Goal: Communication & Community: Answer question/provide support

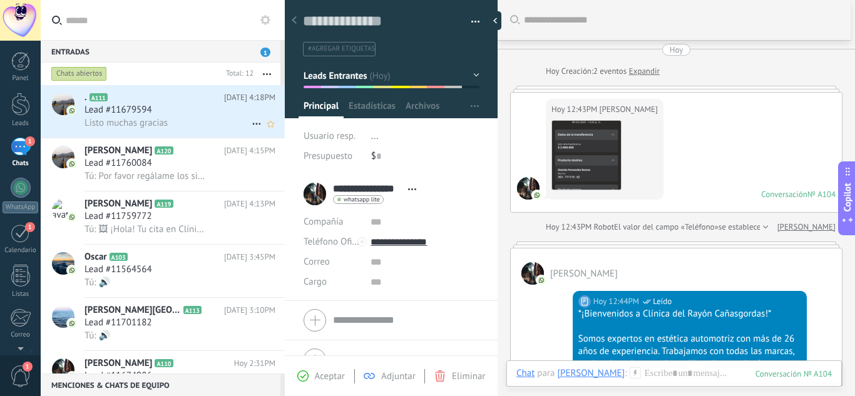
type input "**********"
click at [147, 126] on span "Listo muchas gracias" at bounding box center [125, 123] width 83 height 12
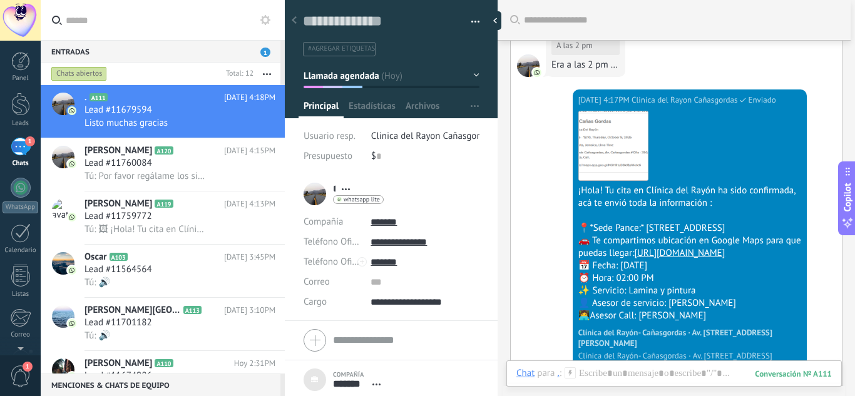
scroll to position [1862, 0]
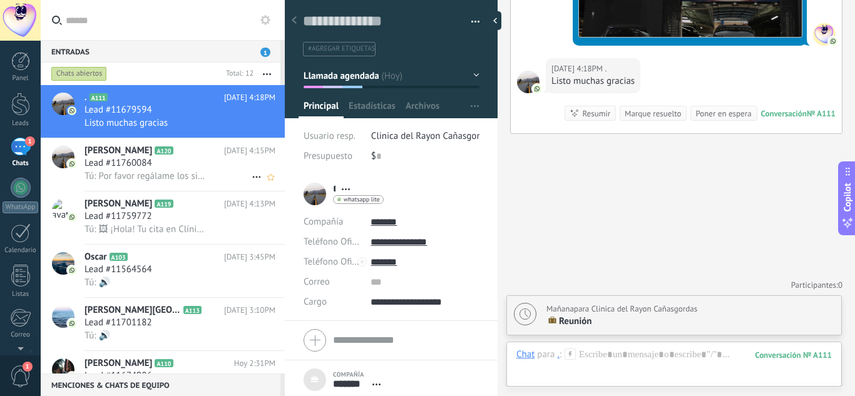
click at [184, 168] on div "Lead #11760084" at bounding box center [179, 163] width 191 height 13
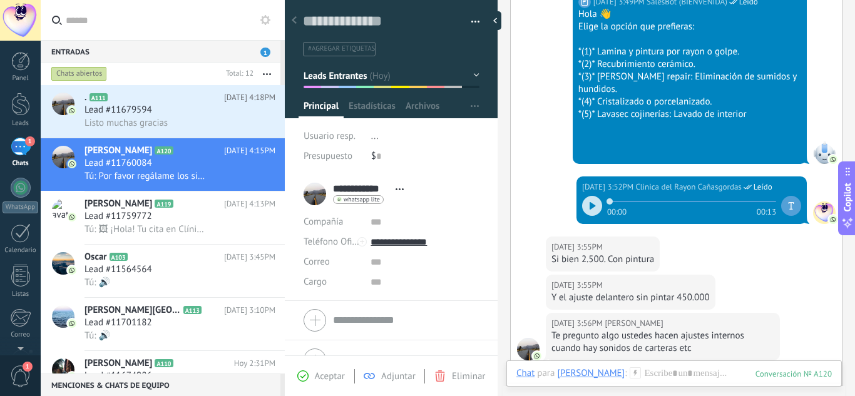
scroll to position [237, 0]
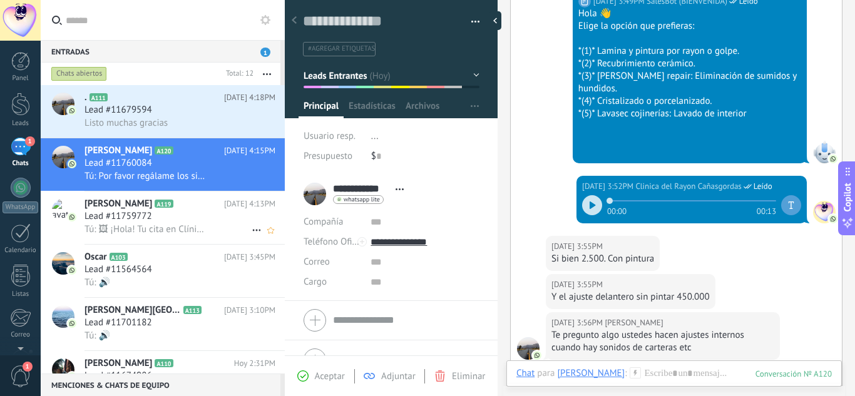
click at [209, 205] on h2 "[PERSON_NAME] A119" at bounding box center [154, 204] width 140 height 13
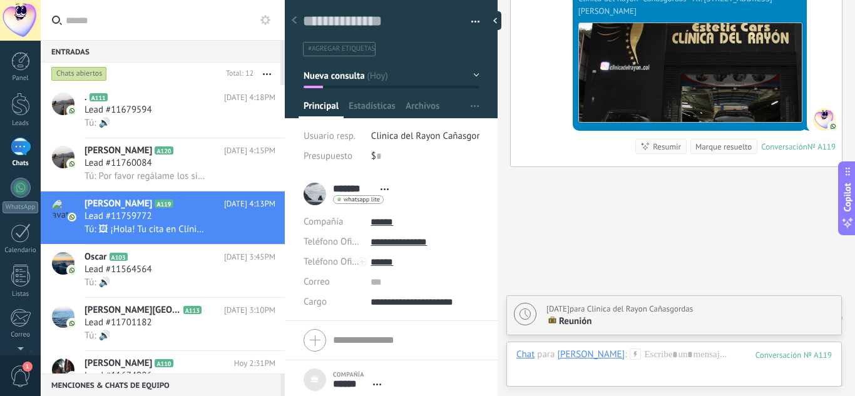
scroll to position [1396, 0]
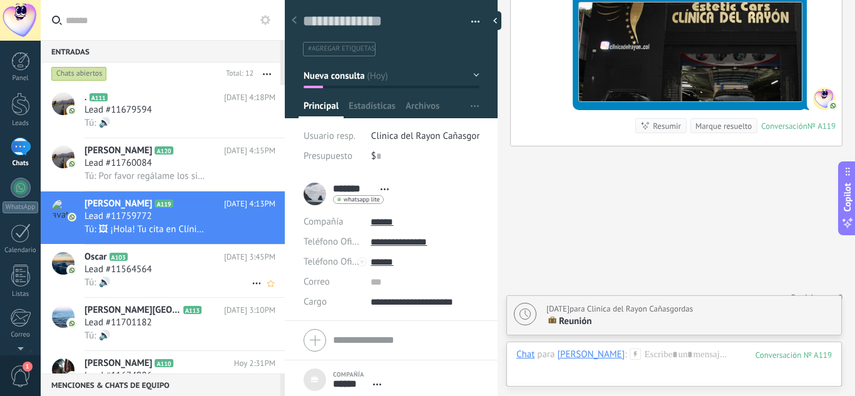
click at [191, 292] on div "[PERSON_NAME] A103 [DATE] 3:45PM Lead #11564564 Tú: 🔊" at bounding box center [184, 271] width 200 height 53
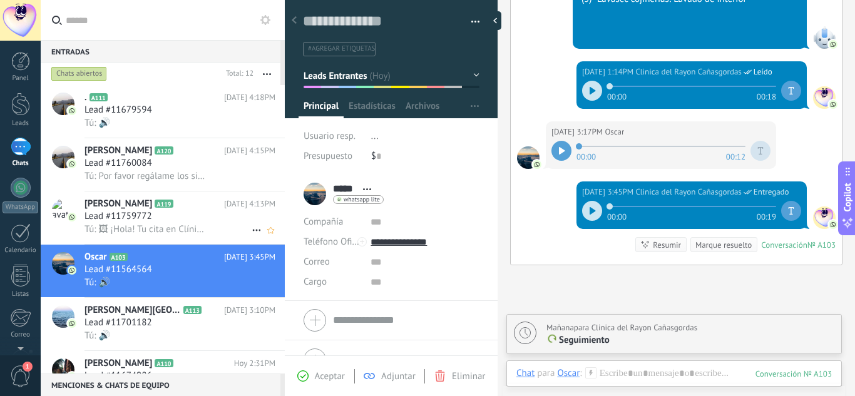
scroll to position [19, 0]
click at [198, 221] on div "Lead #11759772" at bounding box center [179, 216] width 191 height 13
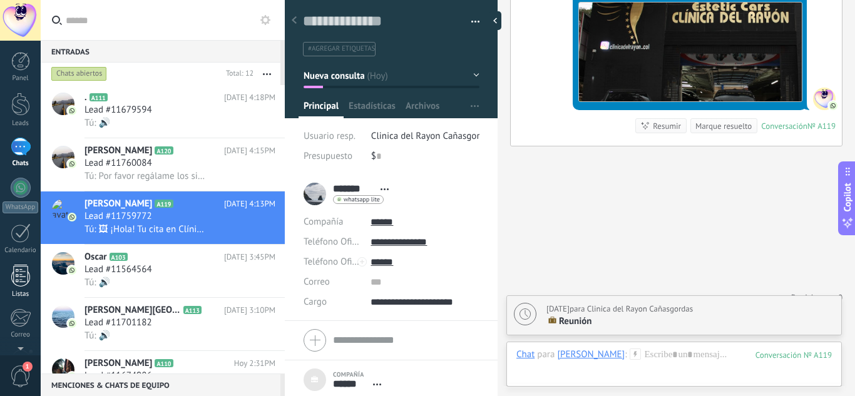
click at [18, 276] on div at bounding box center [20, 276] width 19 height 22
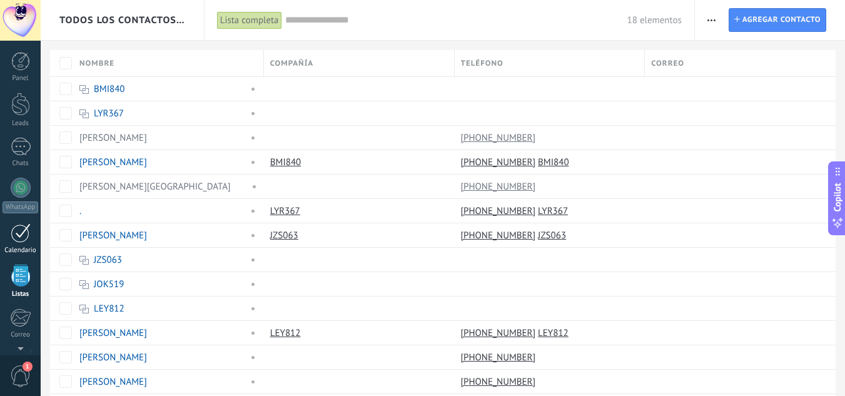
click at [15, 230] on div "1" at bounding box center [21, 232] width 20 height 19
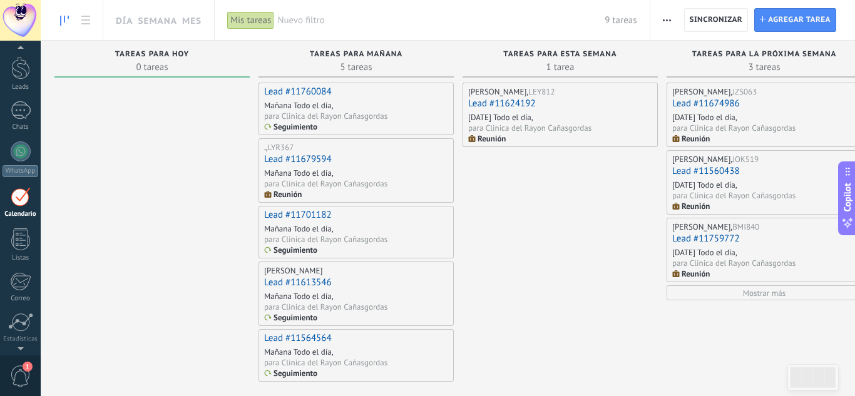
scroll to position [0, 21]
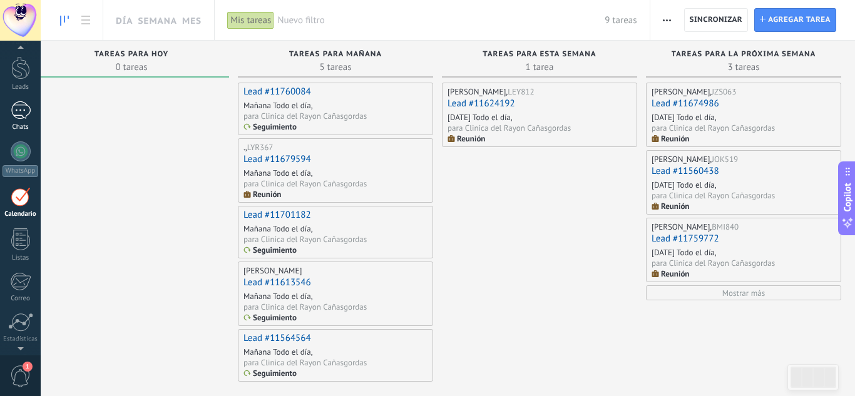
click at [15, 116] on div "1" at bounding box center [21, 110] width 20 height 18
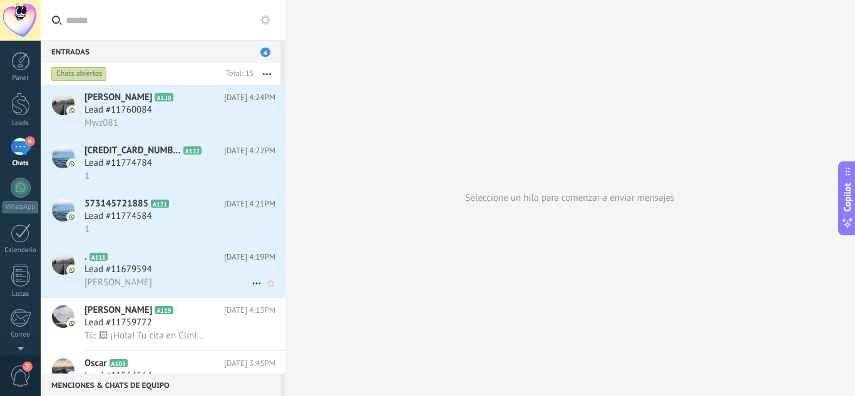
click at [183, 248] on div ". A111 [DATE] 4:19PM Lead #11679594 [PERSON_NAME]" at bounding box center [184, 271] width 200 height 53
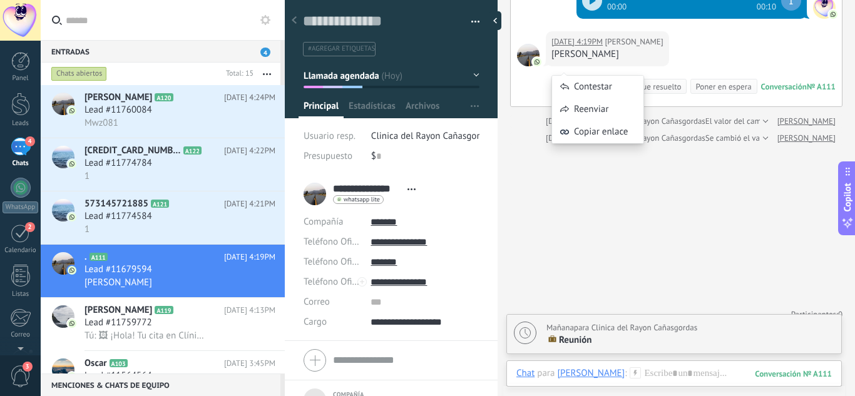
scroll to position [1973, 0]
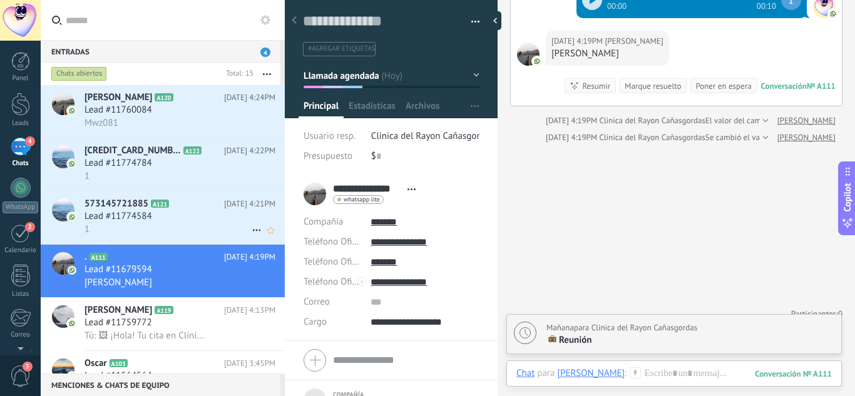
click at [208, 215] on div "Lead #11774584" at bounding box center [179, 216] width 191 height 13
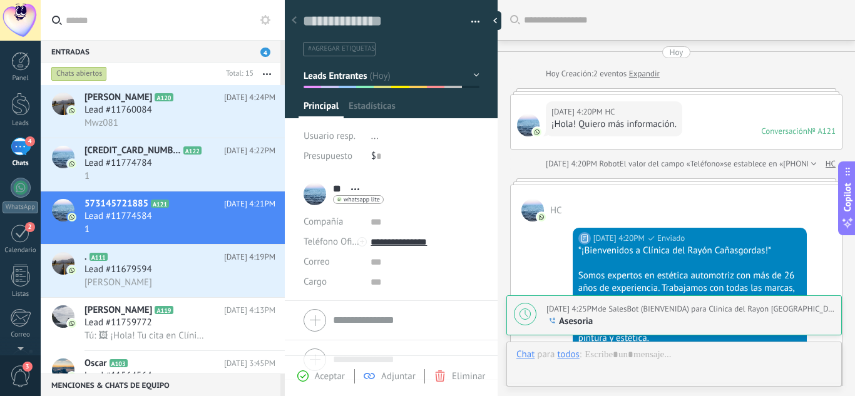
scroll to position [780, 0]
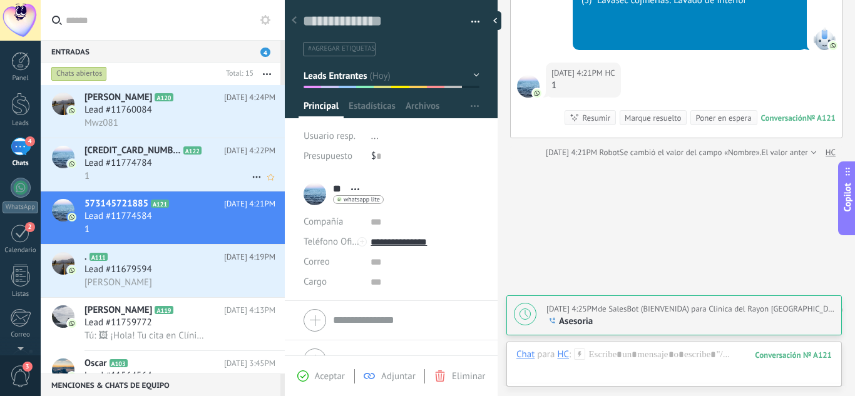
click at [205, 155] on icon at bounding box center [211, 151] width 13 height 13
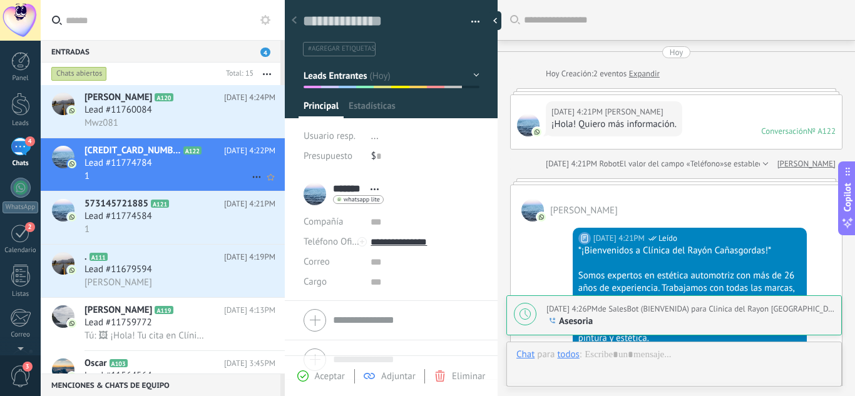
scroll to position [19, 0]
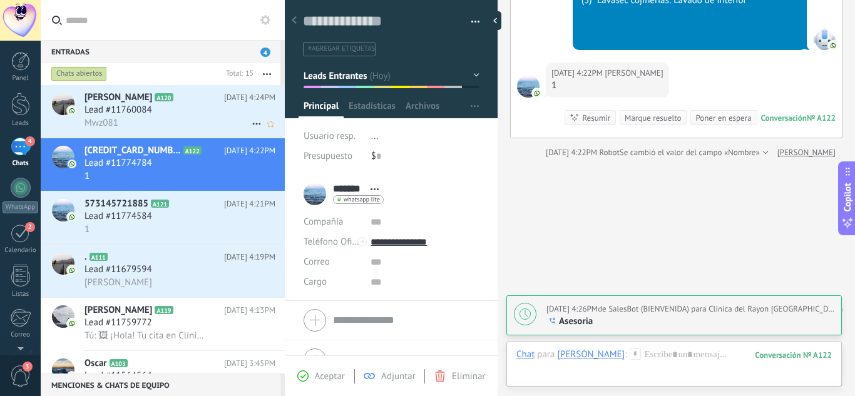
click at [127, 112] on span "Lead #11760084" at bounding box center [118, 110] width 68 height 13
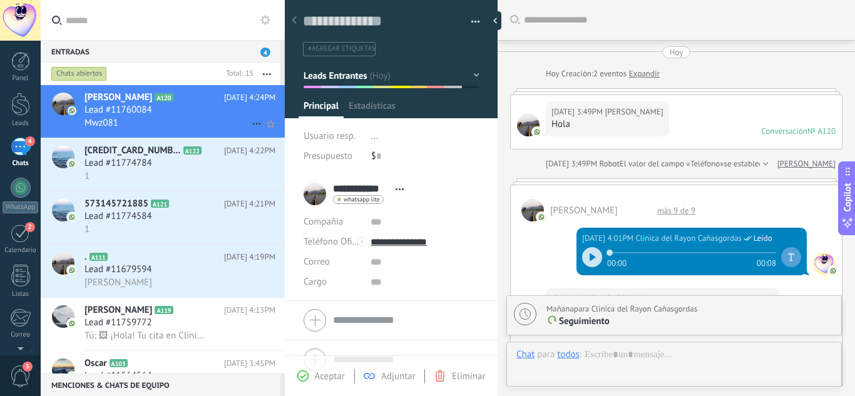
scroll to position [735, 0]
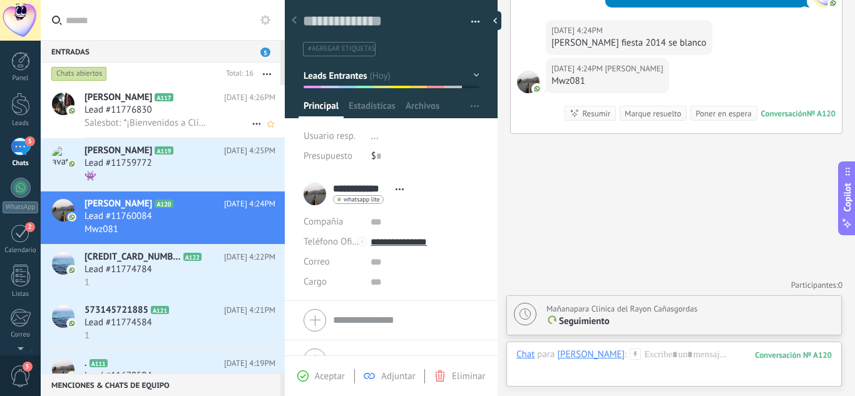
click at [177, 109] on div "Lead #11776830" at bounding box center [179, 110] width 191 height 13
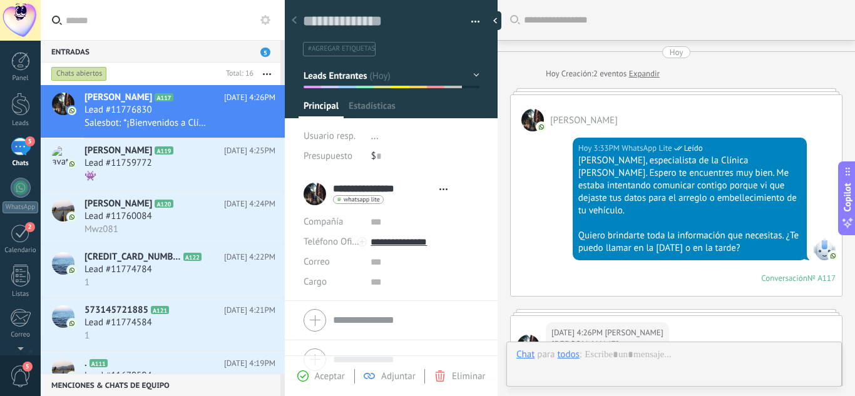
type textarea "**********"
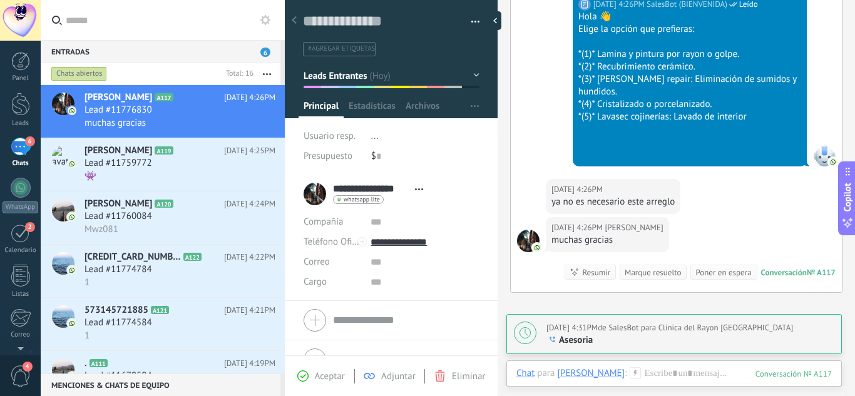
scroll to position [1066, 0]
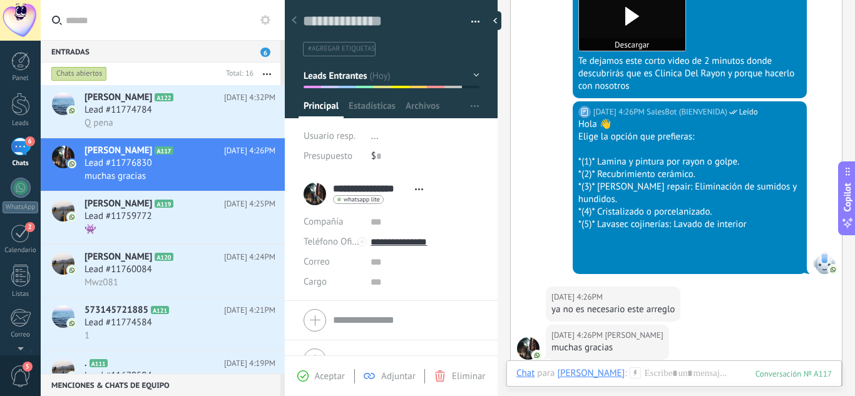
scroll to position [820, 0]
